Goal: Task Accomplishment & Management: Manage account settings

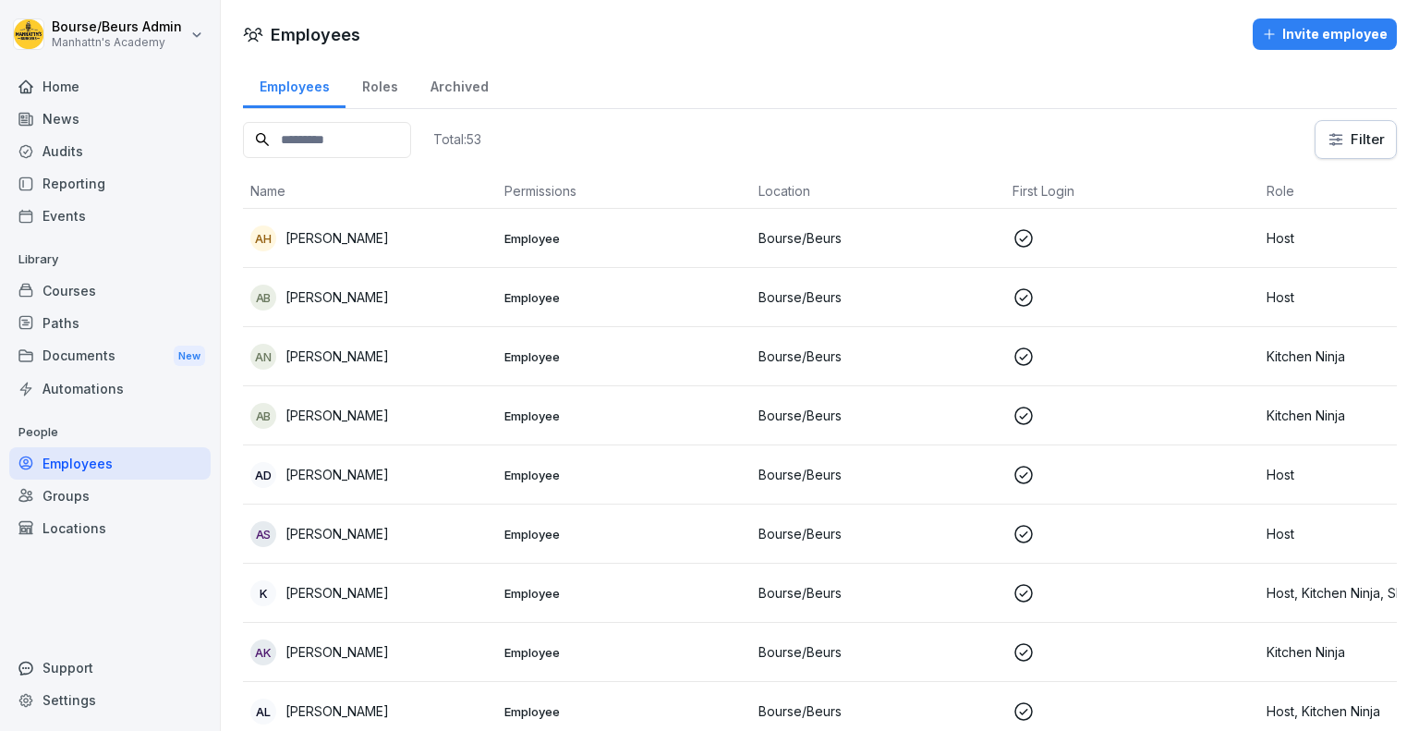
click at [318, 145] on input at bounding box center [327, 140] width 168 height 36
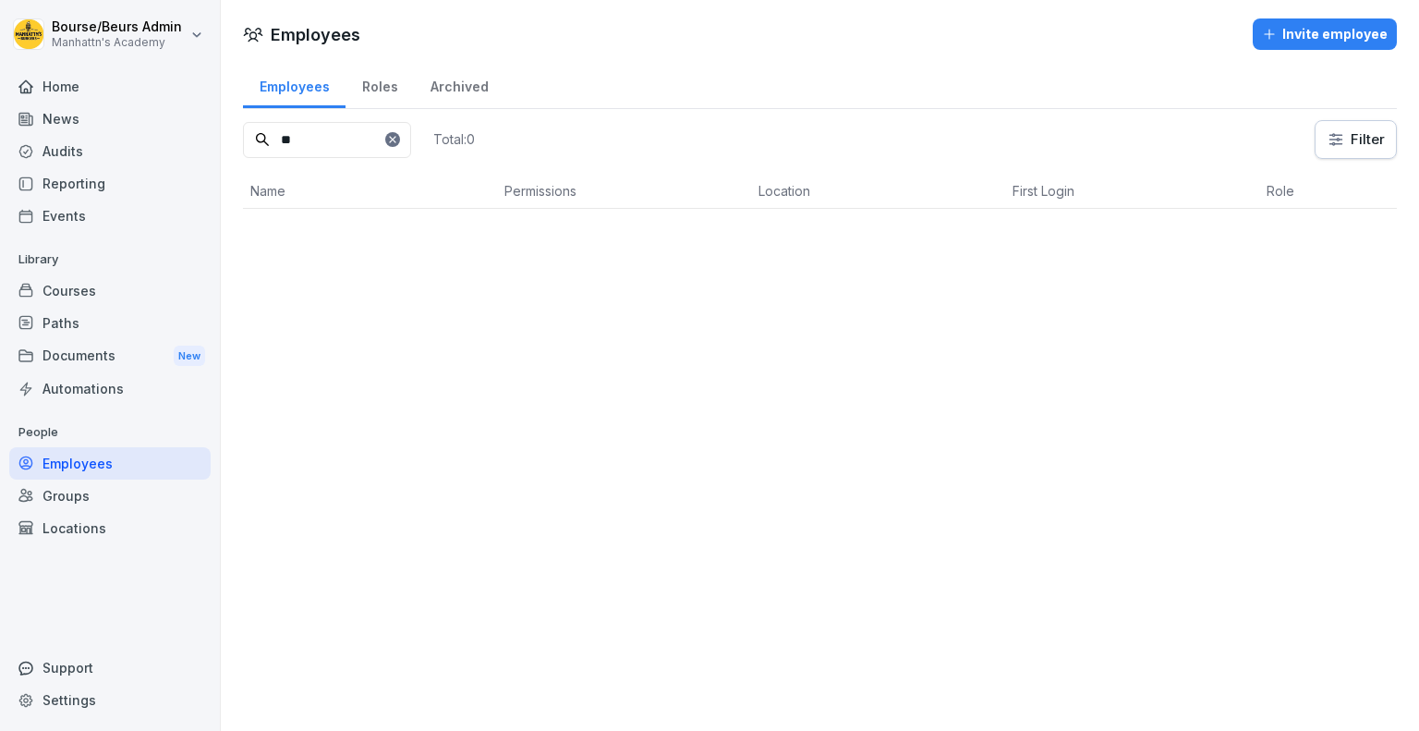
type input "*"
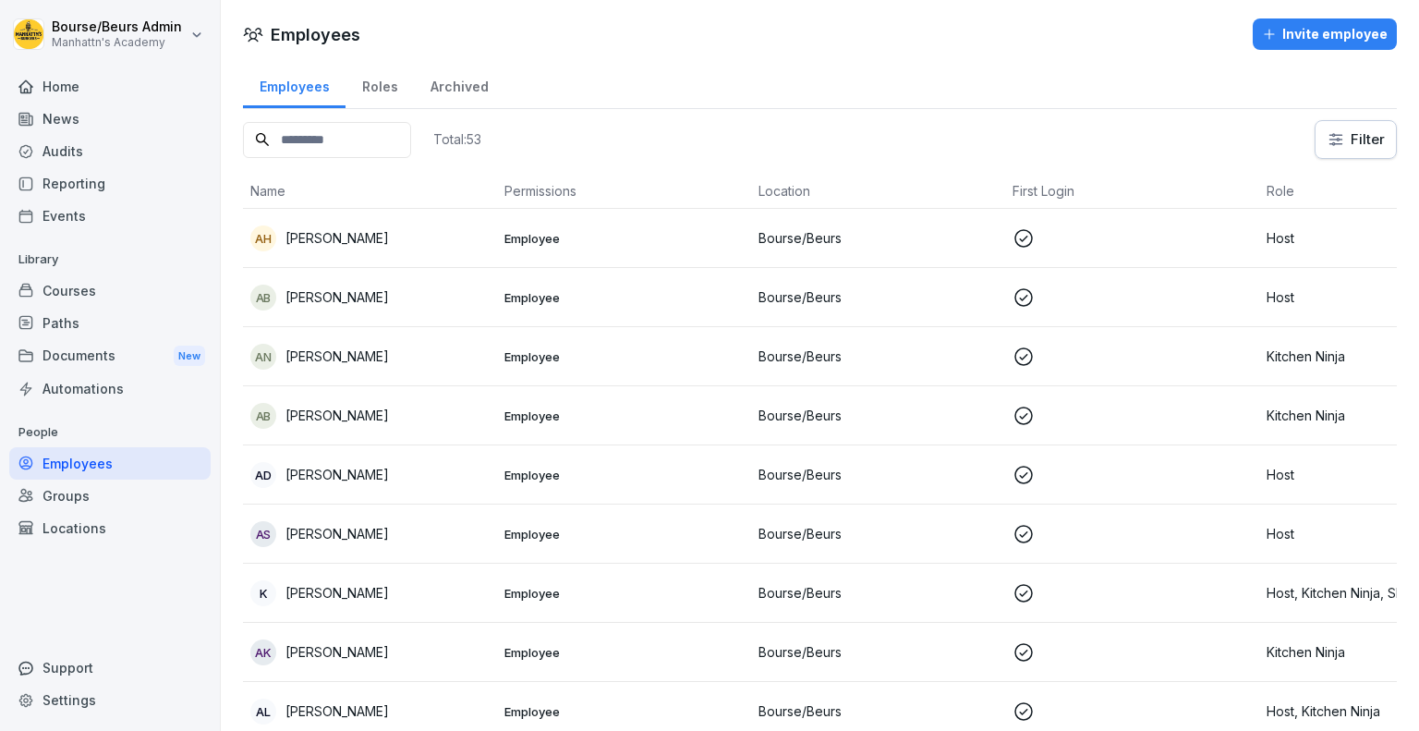
click at [1301, 42] on div "Invite employee" at bounding box center [1325, 34] width 126 height 20
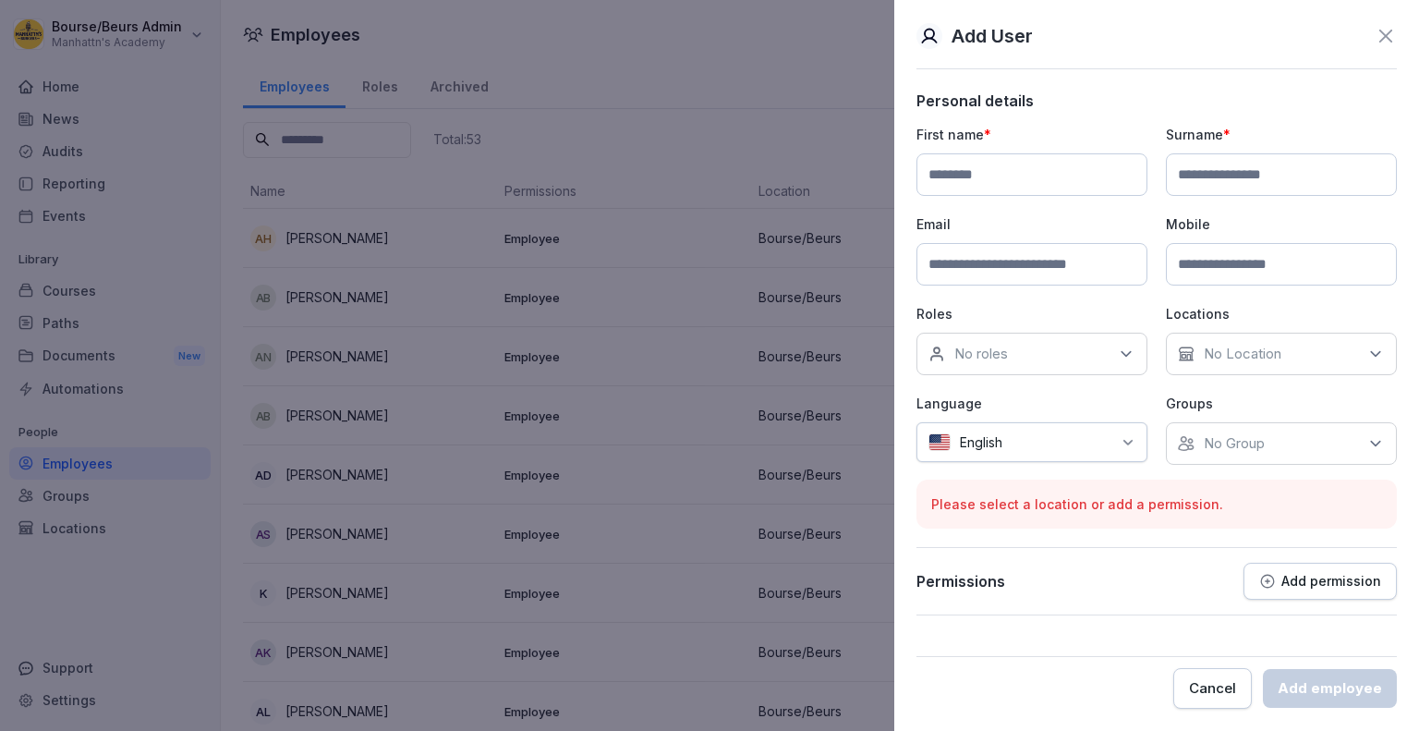
click at [728, 146] on div at bounding box center [709, 365] width 1419 height 731
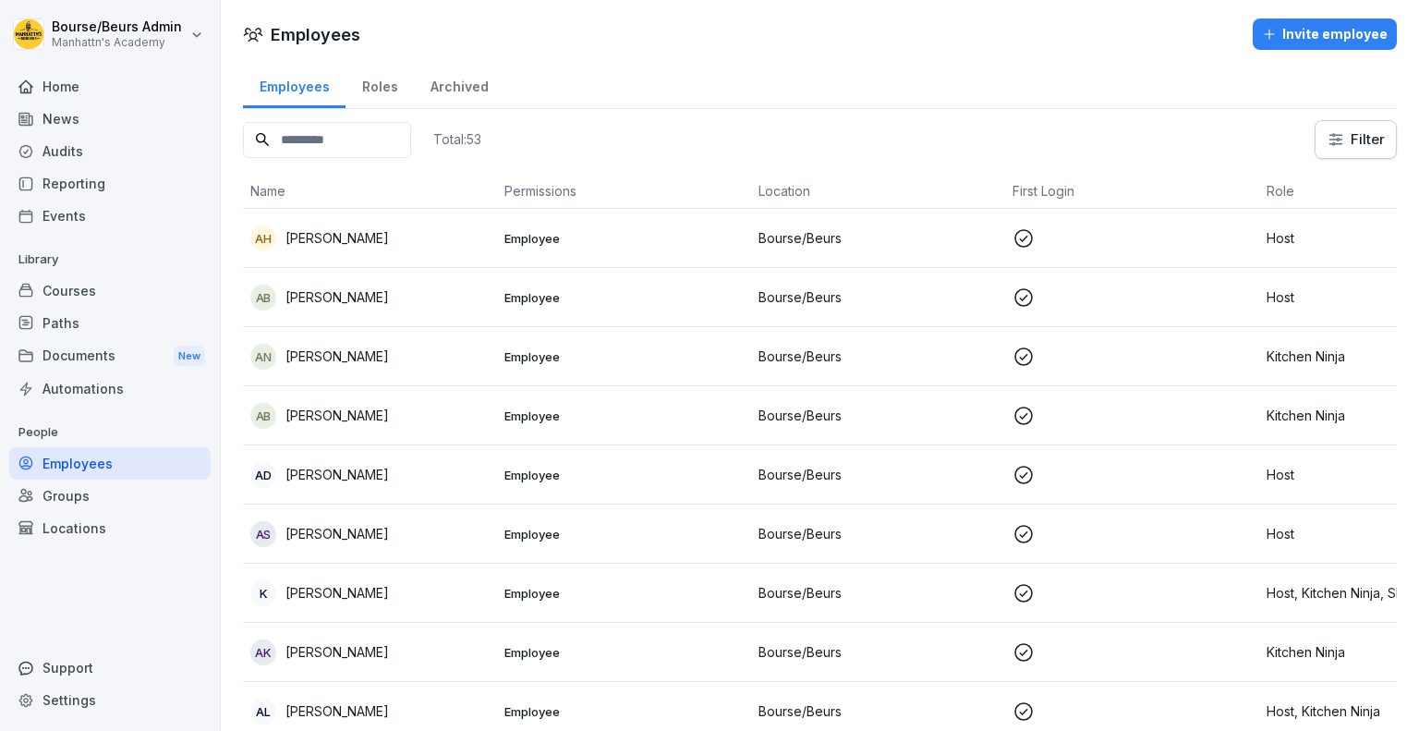
click at [393, 144] on input at bounding box center [327, 140] width 168 height 36
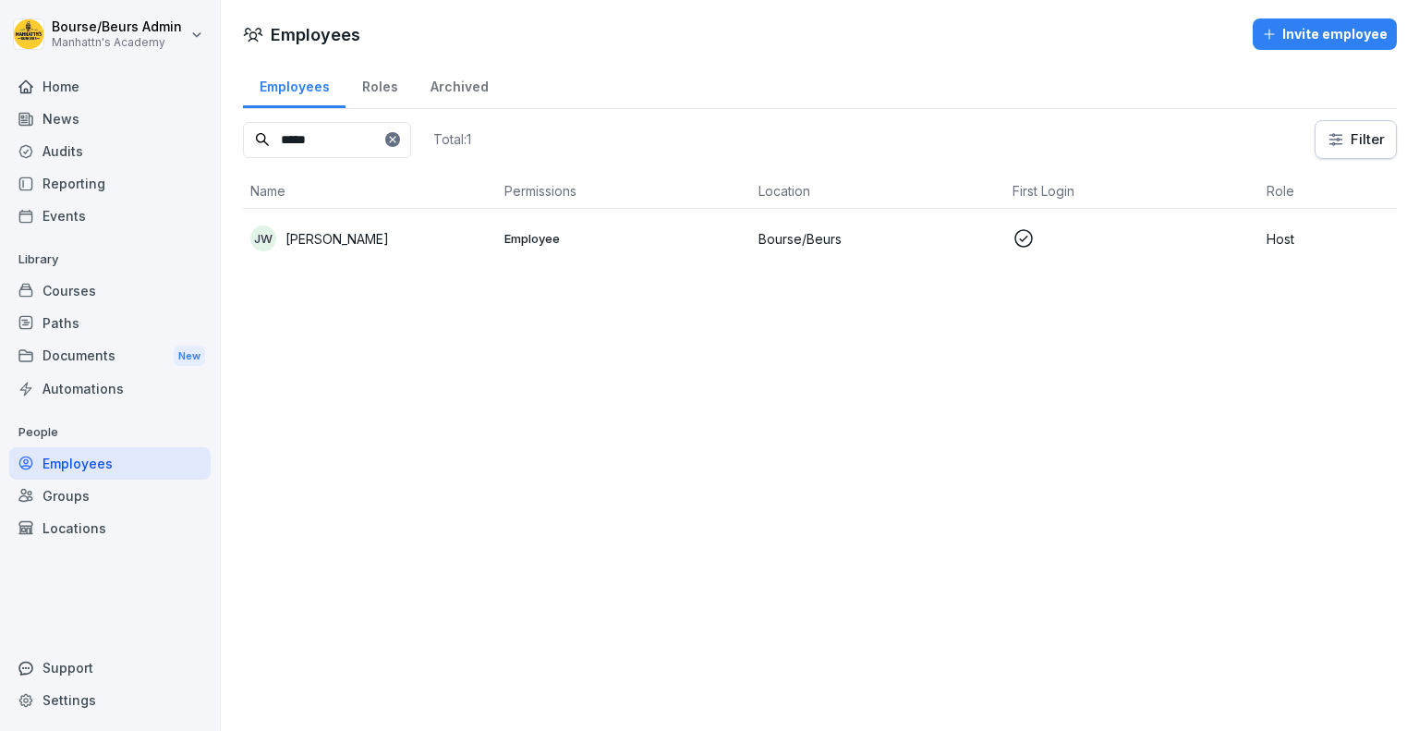
type input "*****"
click at [364, 249] on div "[PERSON_NAME]" at bounding box center [369, 238] width 239 height 26
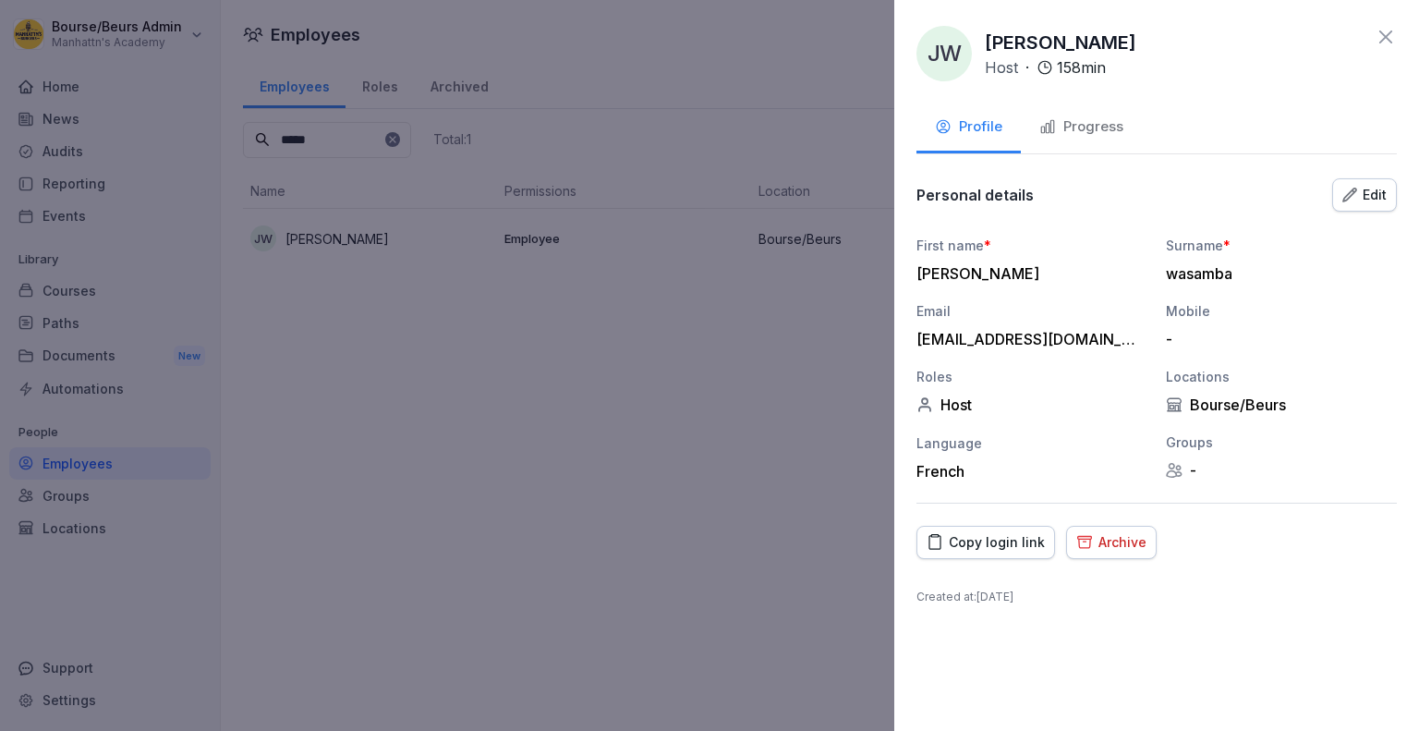
click at [1064, 120] on div "Progress" at bounding box center [1081, 126] width 84 height 21
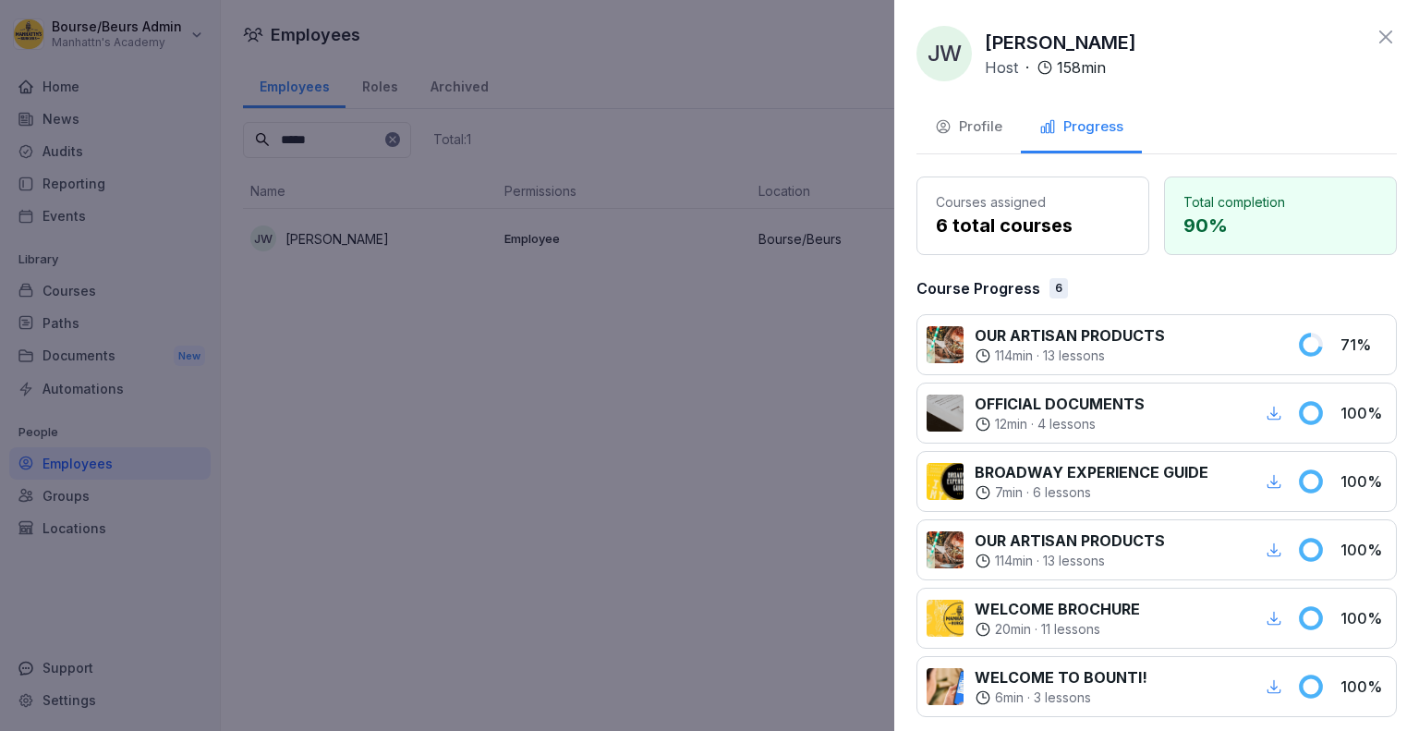
click at [534, 204] on div at bounding box center [709, 365] width 1419 height 731
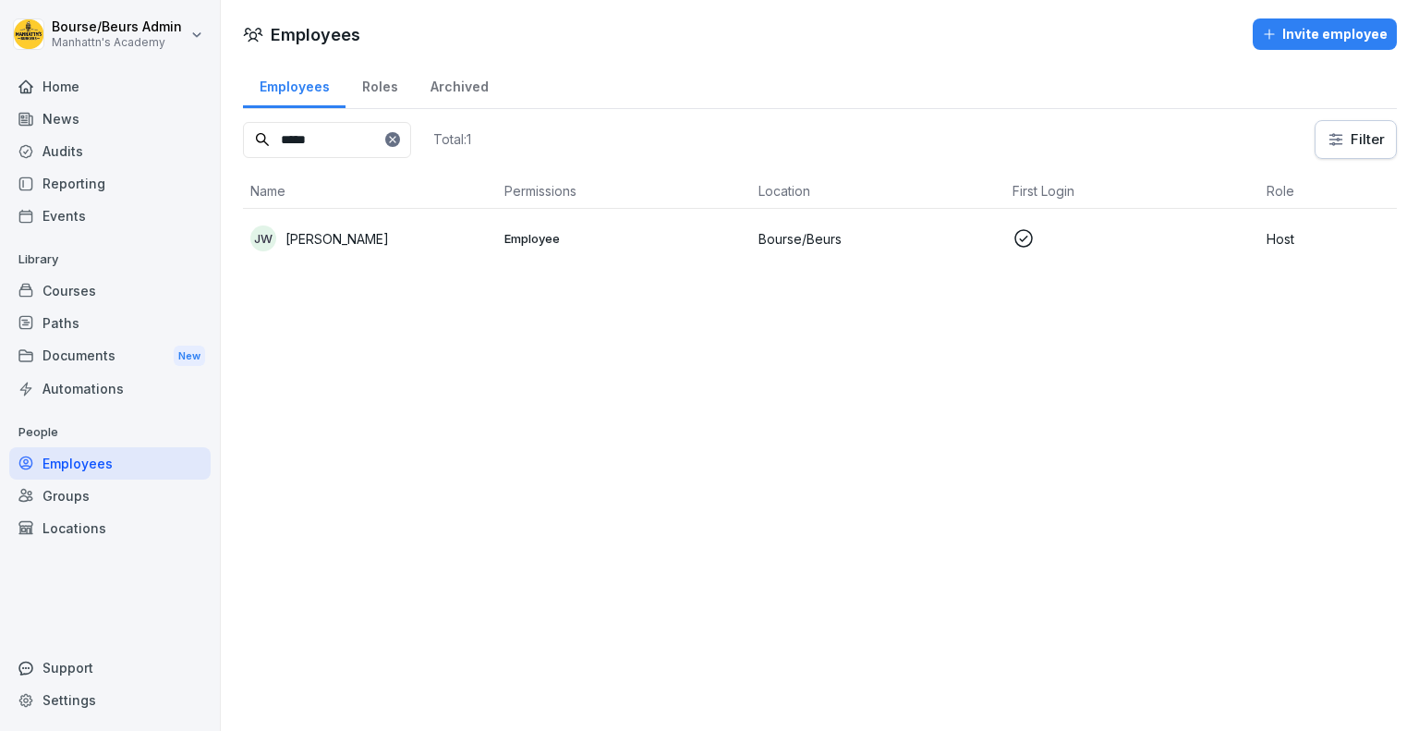
click at [411, 151] on input "*****" at bounding box center [327, 140] width 168 height 36
click at [400, 143] on div at bounding box center [392, 139] width 15 height 15
click at [398, 136] on icon at bounding box center [392, 139] width 11 height 11
click at [368, 139] on input at bounding box center [327, 140] width 168 height 36
type input "*****"
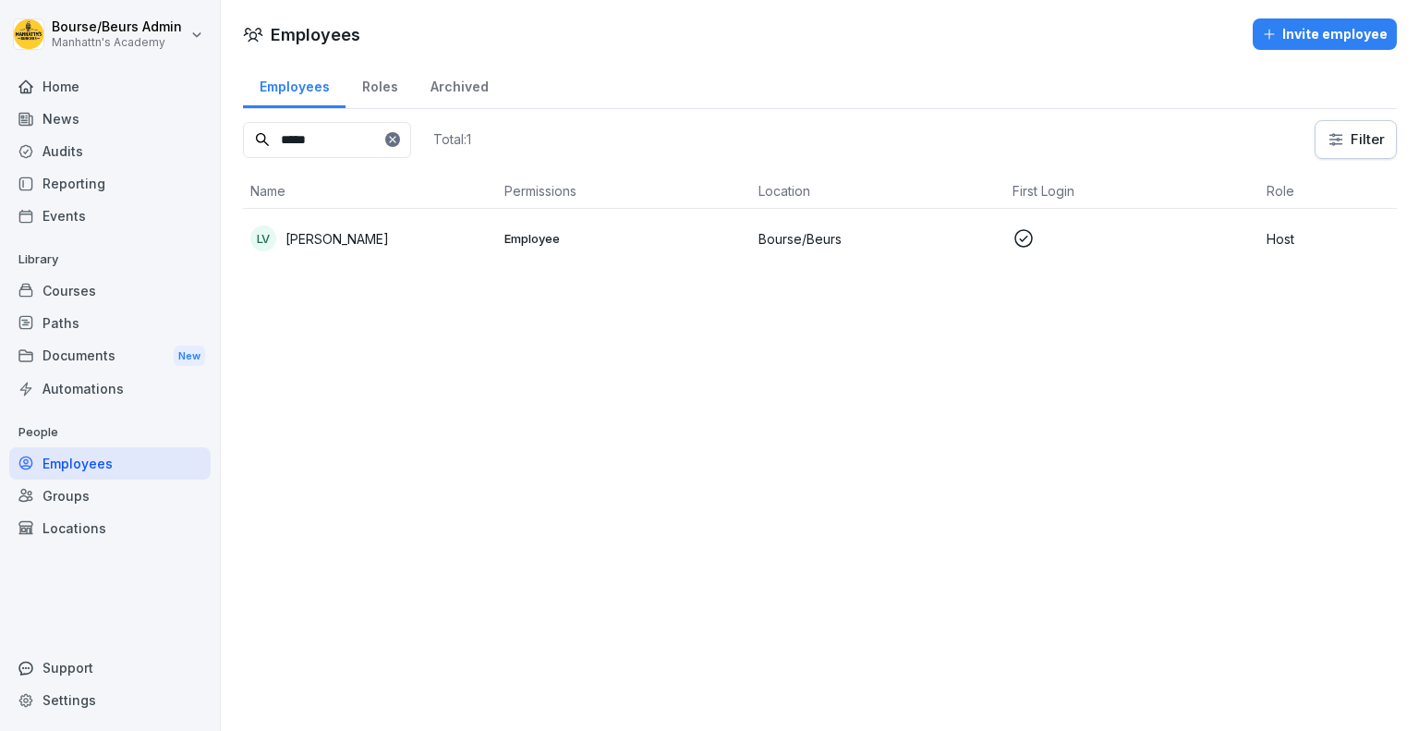
click at [429, 249] on div "lv [PERSON_NAME]" at bounding box center [369, 238] width 239 height 26
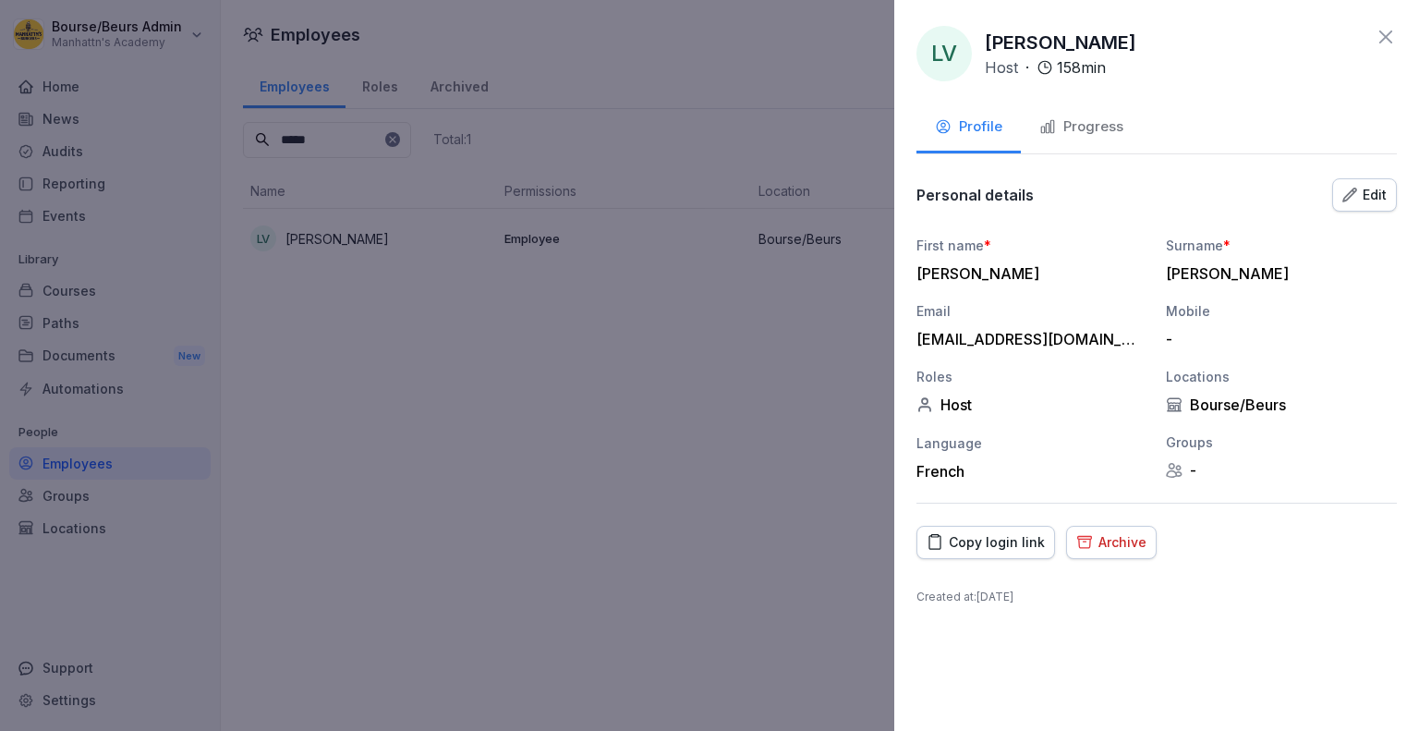
click at [1066, 113] on button "Progress" at bounding box center [1081, 128] width 121 height 50
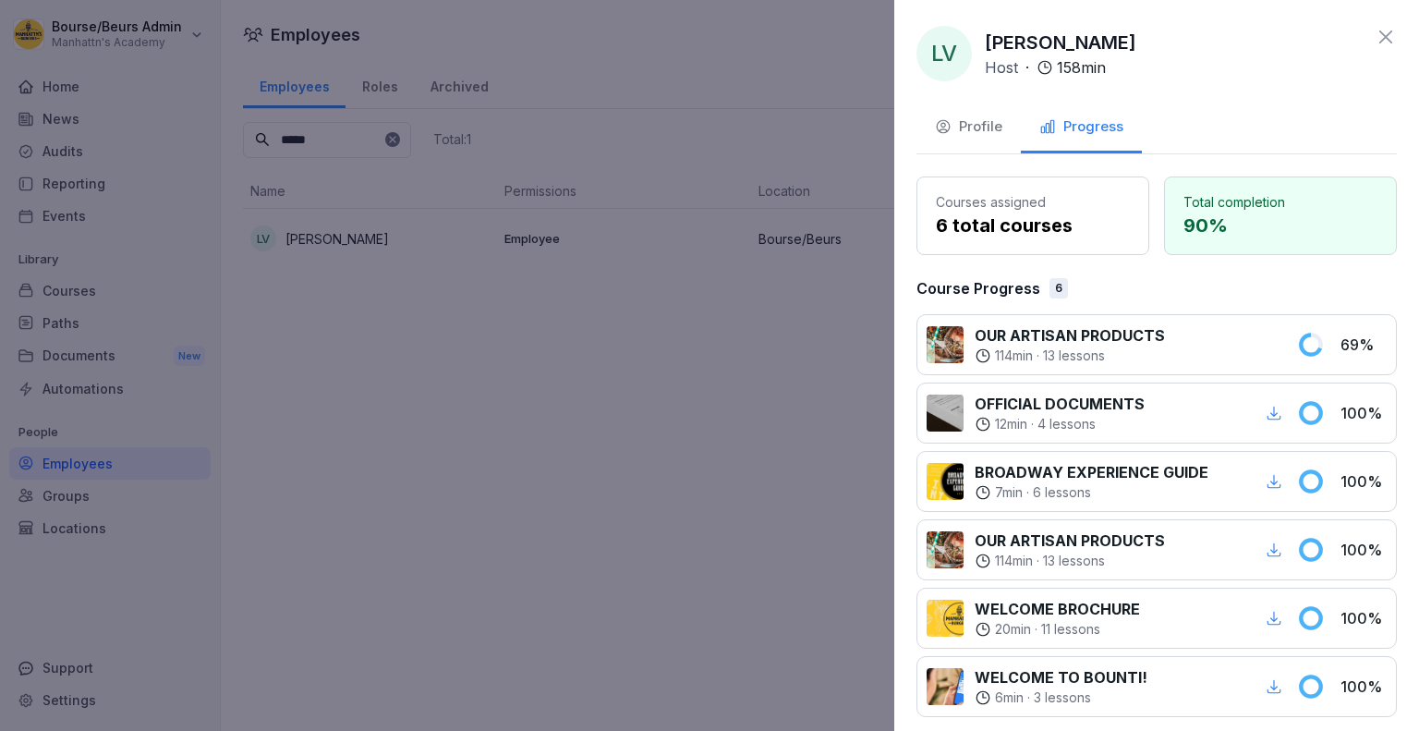
click at [1379, 35] on icon at bounding box center [1385, 36] width 13 height 13
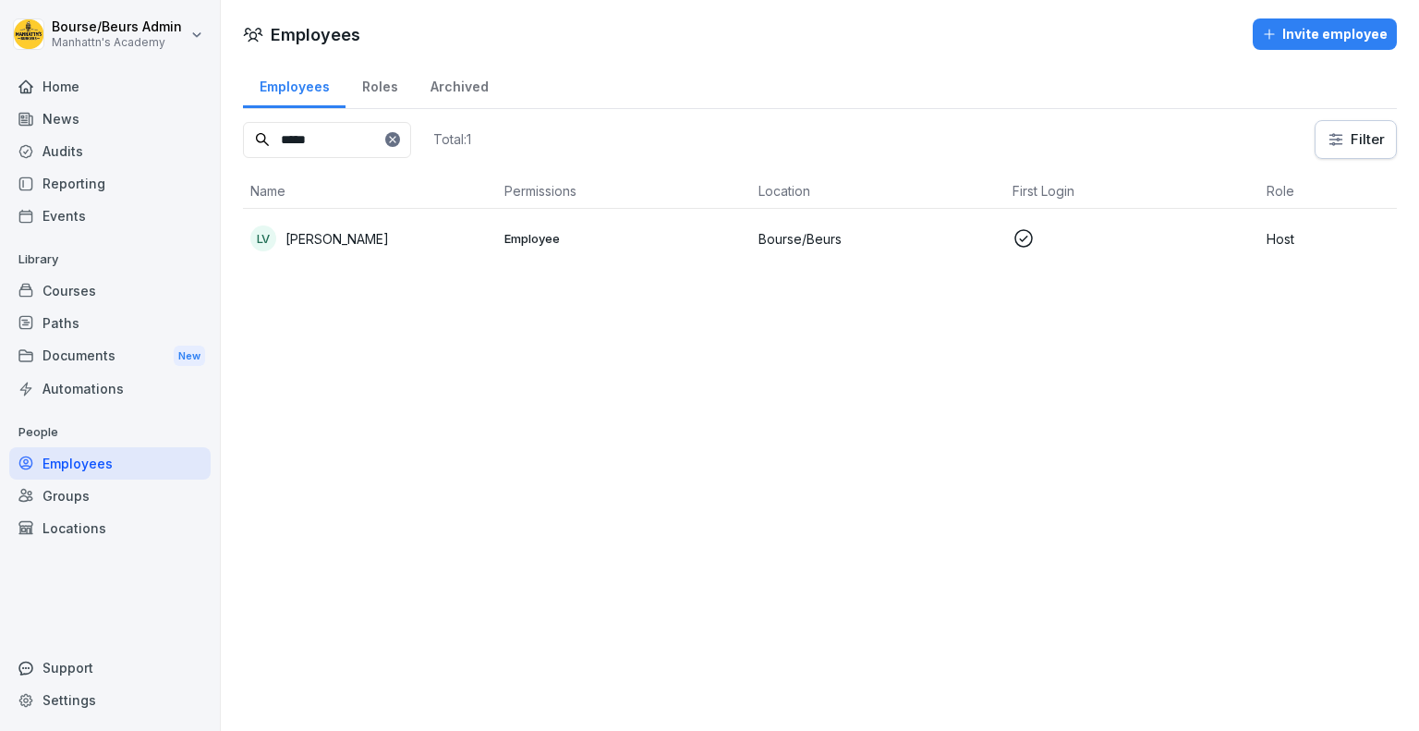
click at [398, 140] on icon at bounding box center [392, 139] width 11 height 11
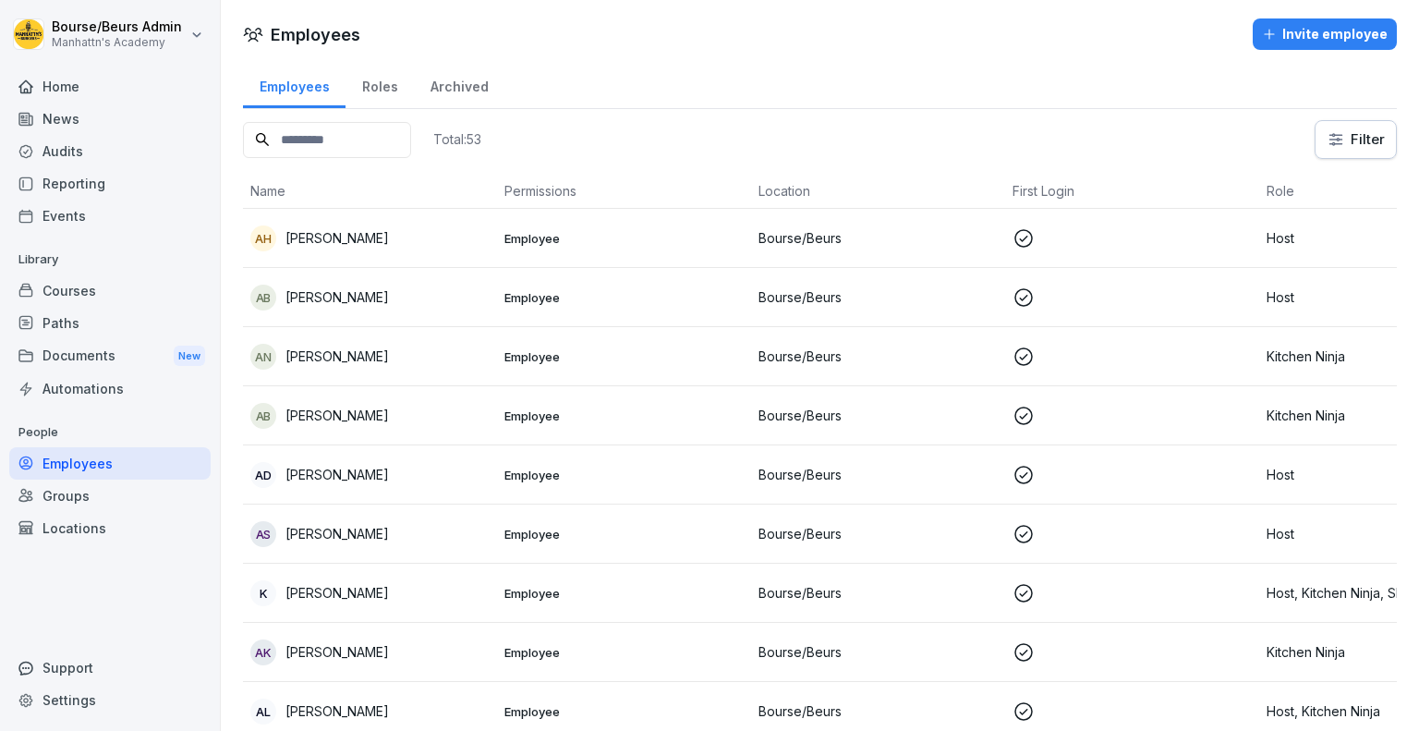
click at [406, 130] on input at bounding box center [327, 140] width 168 height 36
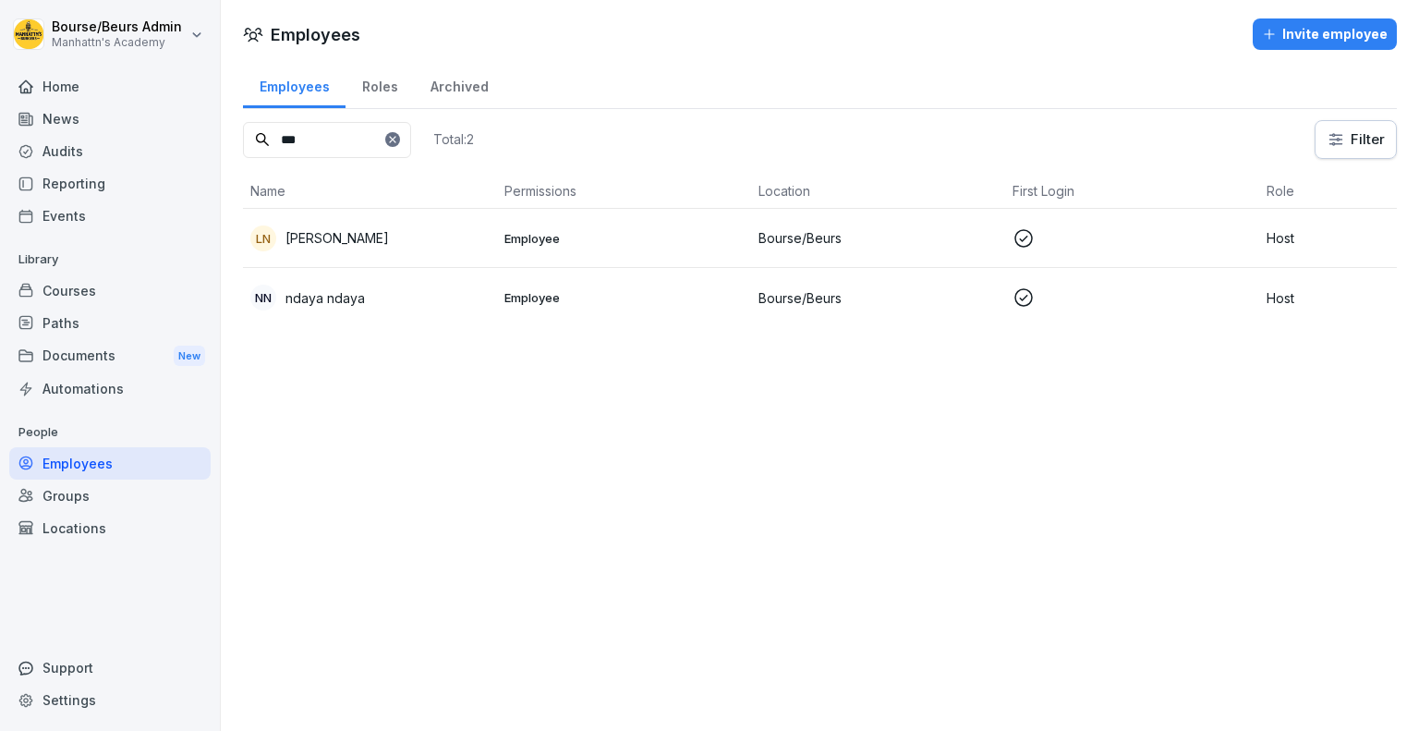
type input "***"
click at [465, 305] on div "nn ndaya ndaya" at bounding box center [369, 297] width 239 height 26
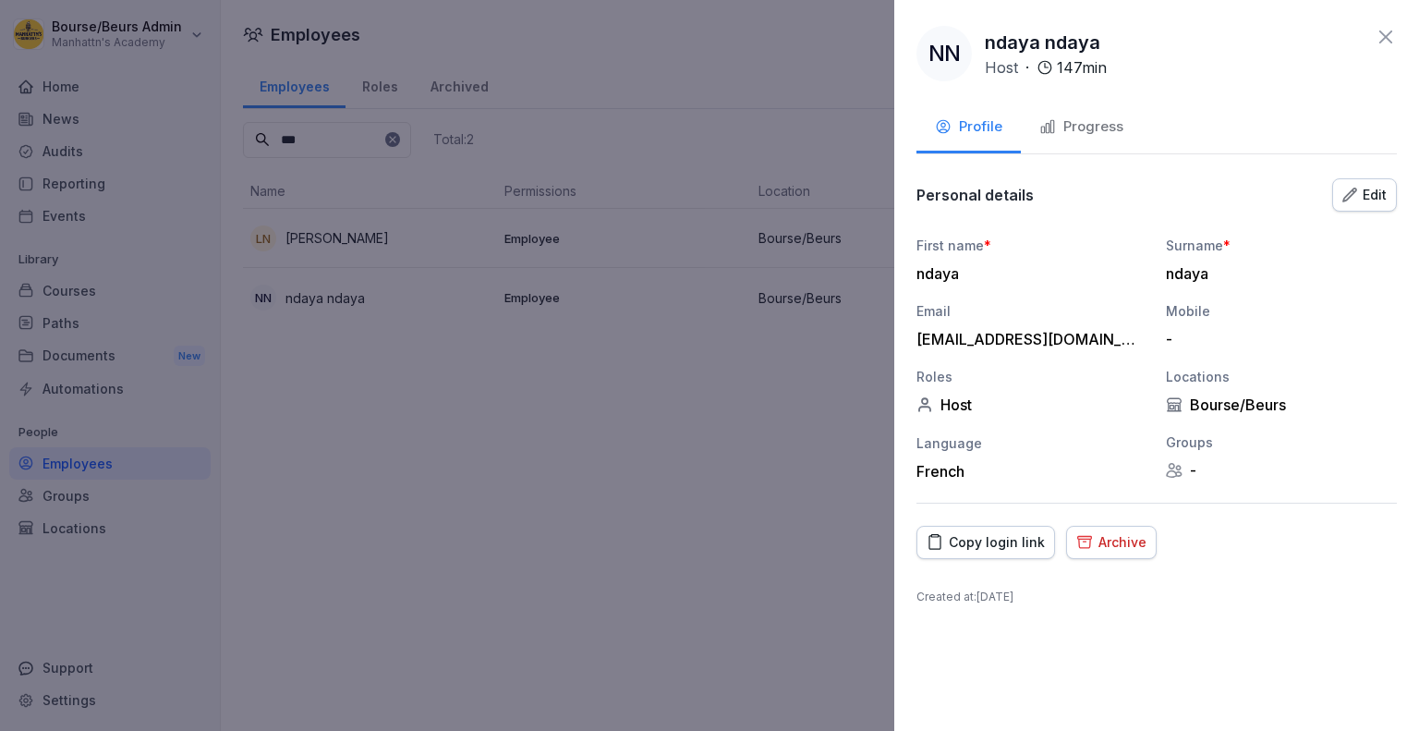
click at [1096, 142] on button "Progress" at bounding box center [1081, 128] width 121 height 50
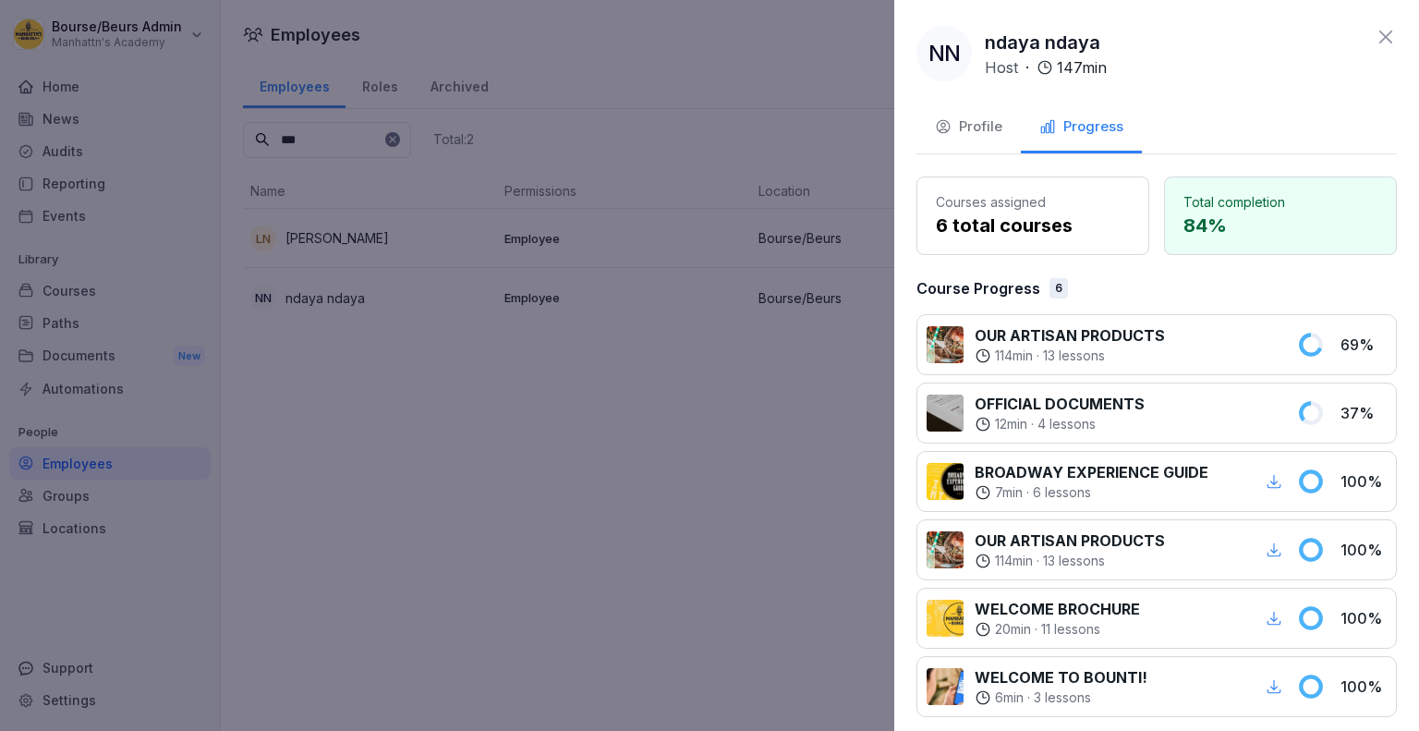
click at [1364, 24] on div "nn [PERSON_NAME] Host · 147 min Profile Progress Courses assigned 6 total cours…" at bounding box center [1156, 365] width 525 height 731
click at [1374, 30] on icon at bounding box center [1385, 37] width 22 height 22
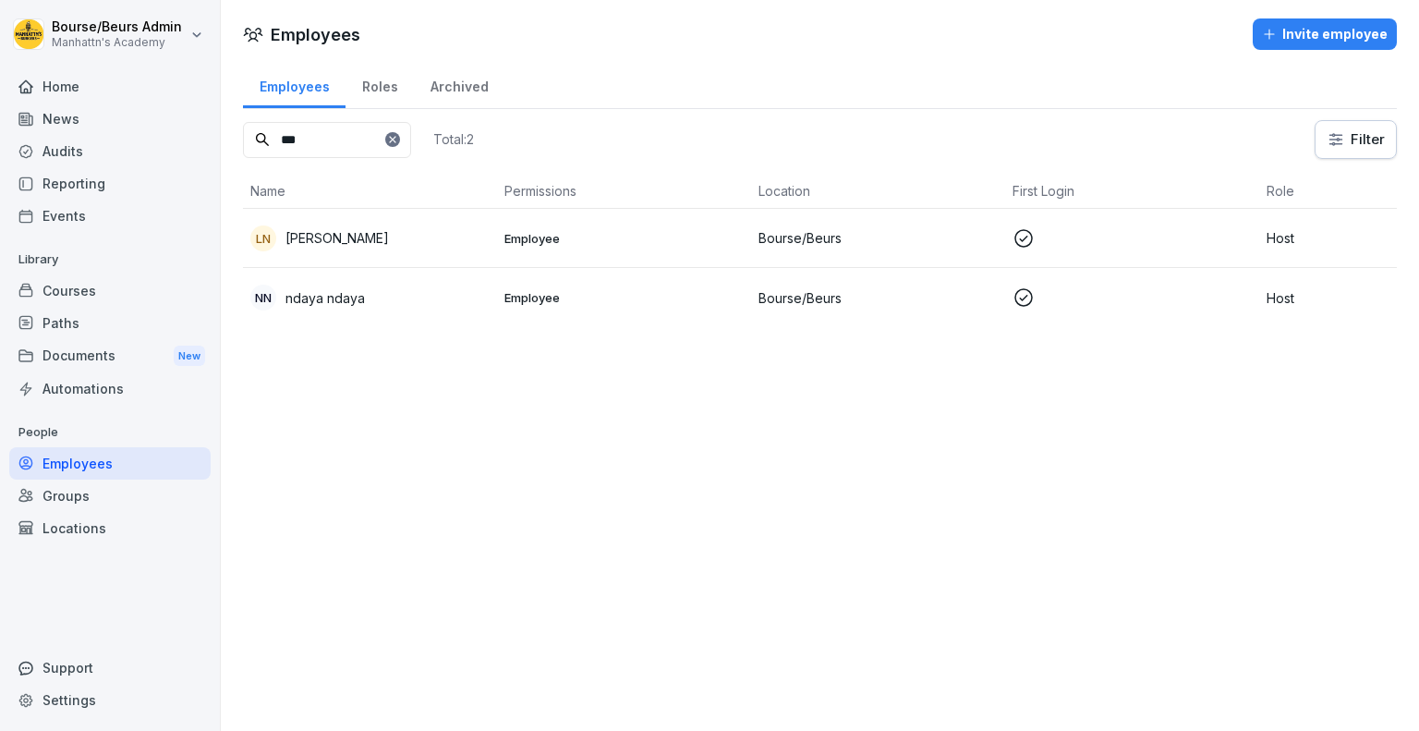
click at [400, 132] on div at bounding box center [392, 139] width 15 height 15
click at [395, 139] on icon at bounding box center [392, 139] width 6 height 6
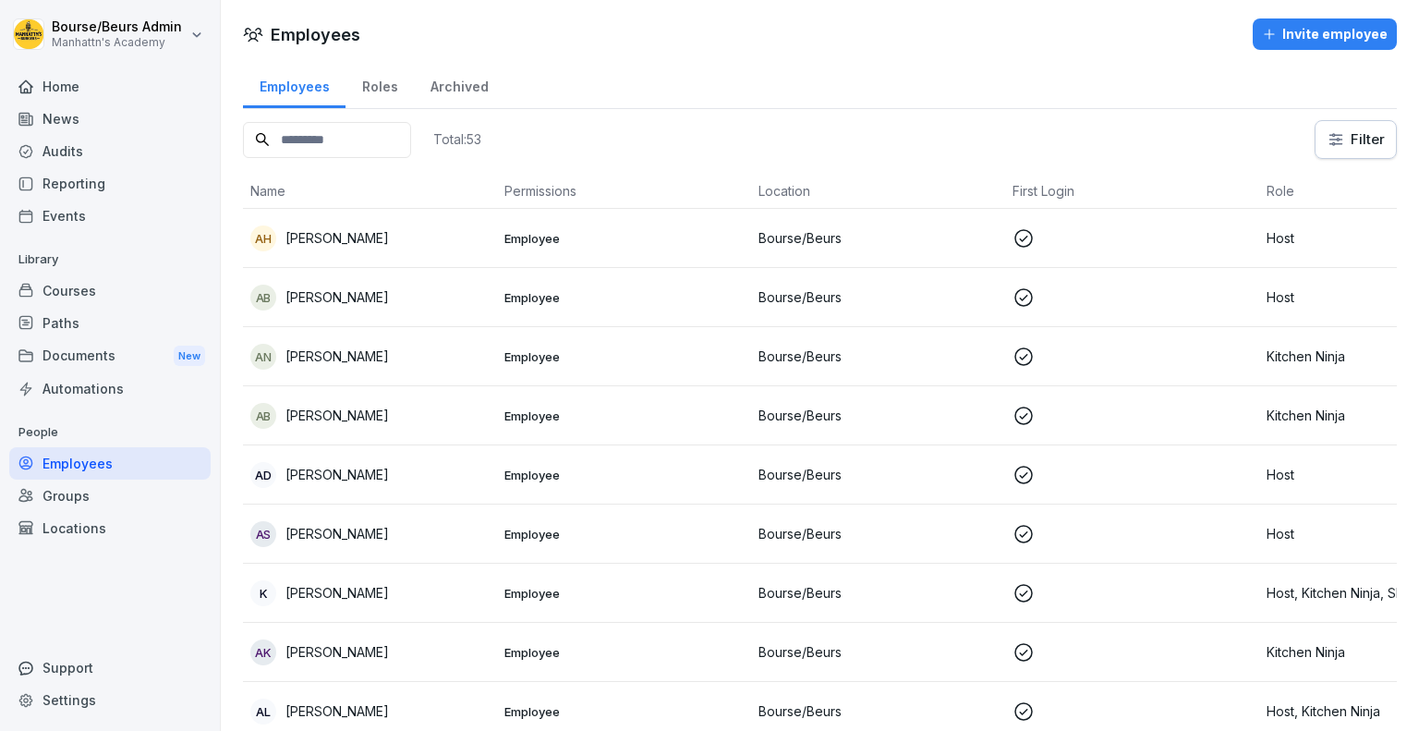
click at [330, 127] on input at bounding box center [327, 140] width 168 height 36
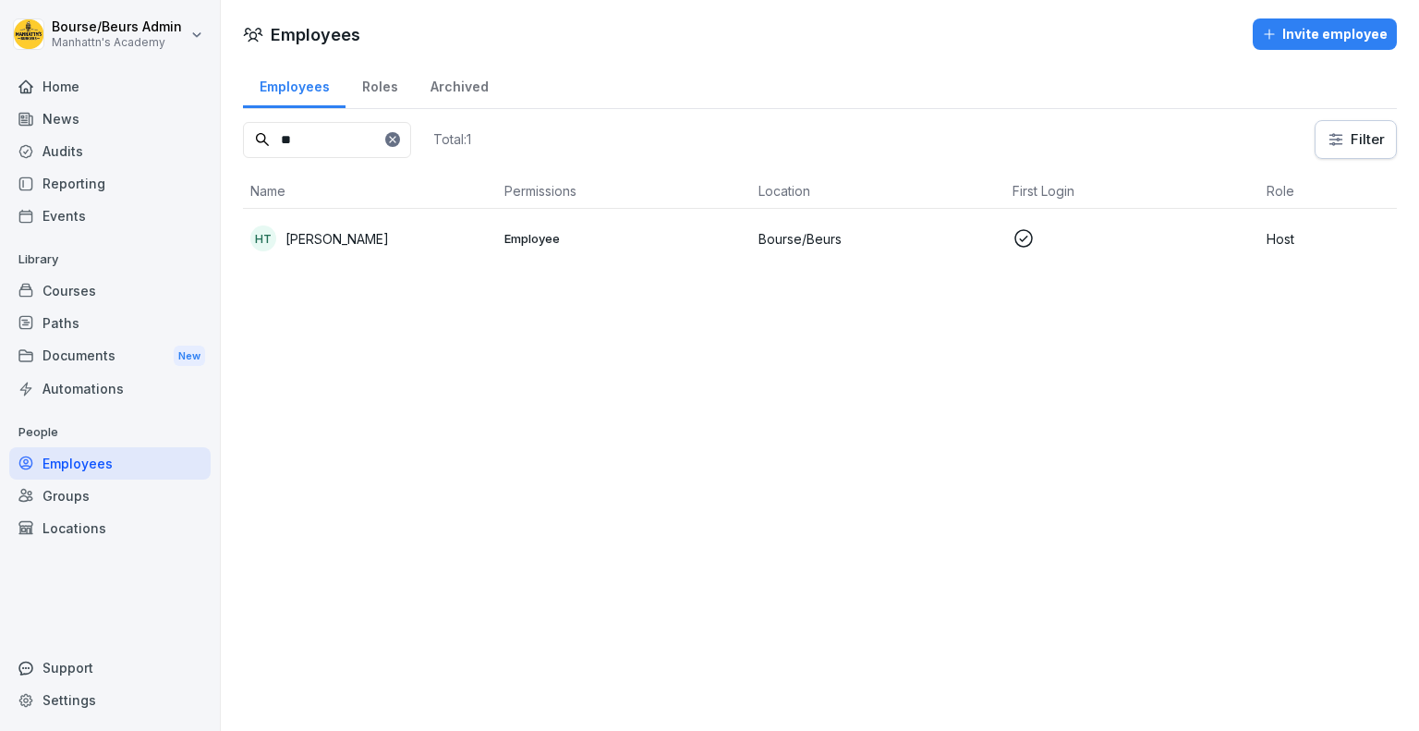
type input "*"
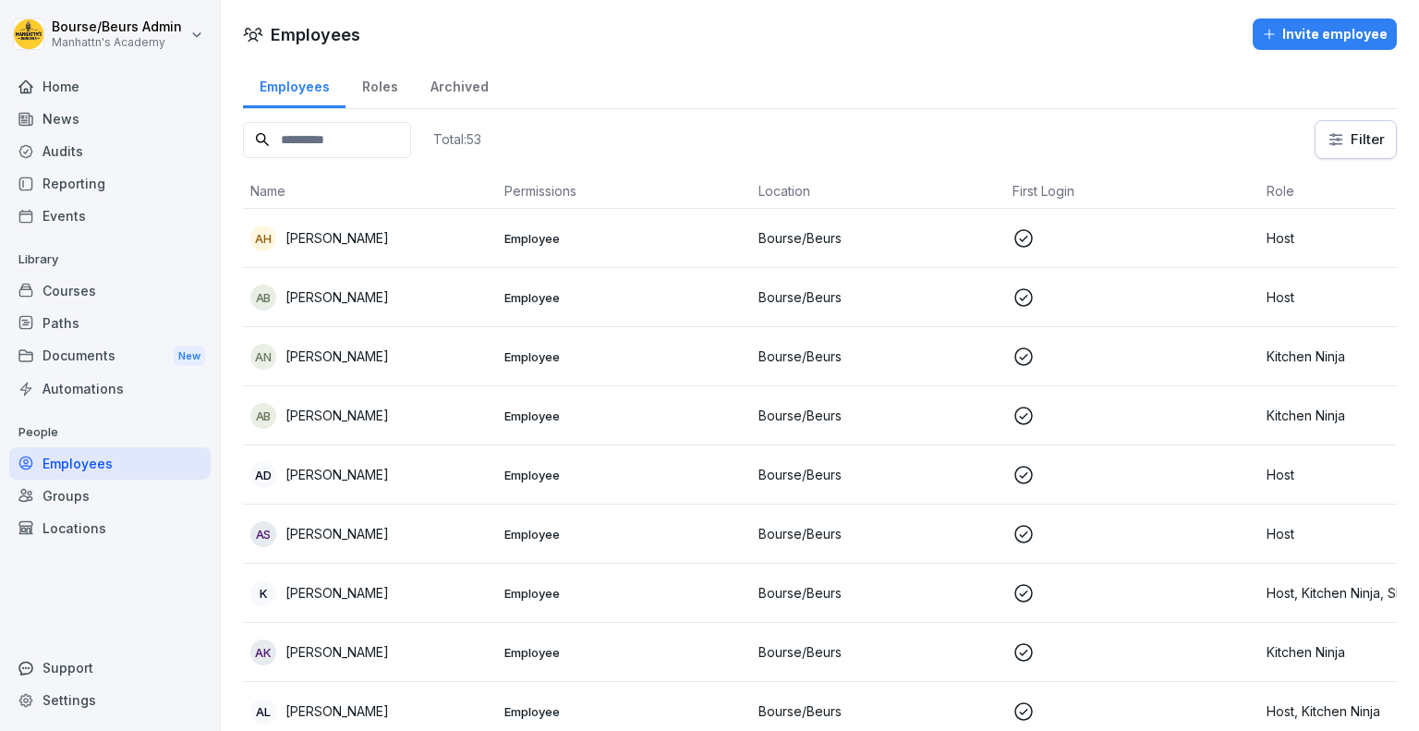
click at [1286, 29] on div "Invite employee" at bounding box center [1325, 34] width 126 height 20
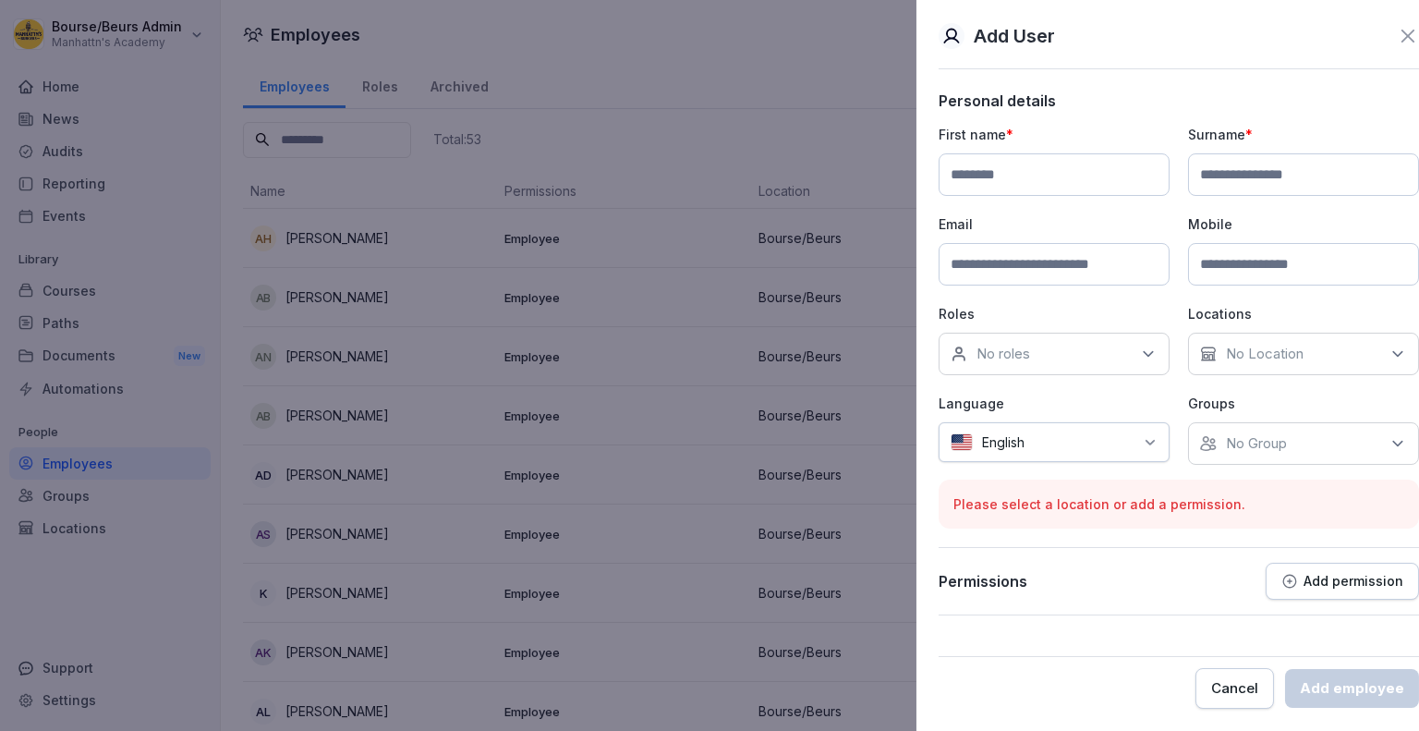
click at [716, 254] on div at bounding box center [709, 365] width 1419 height 731
